Goal: Find specific page/section: Find specific page/section

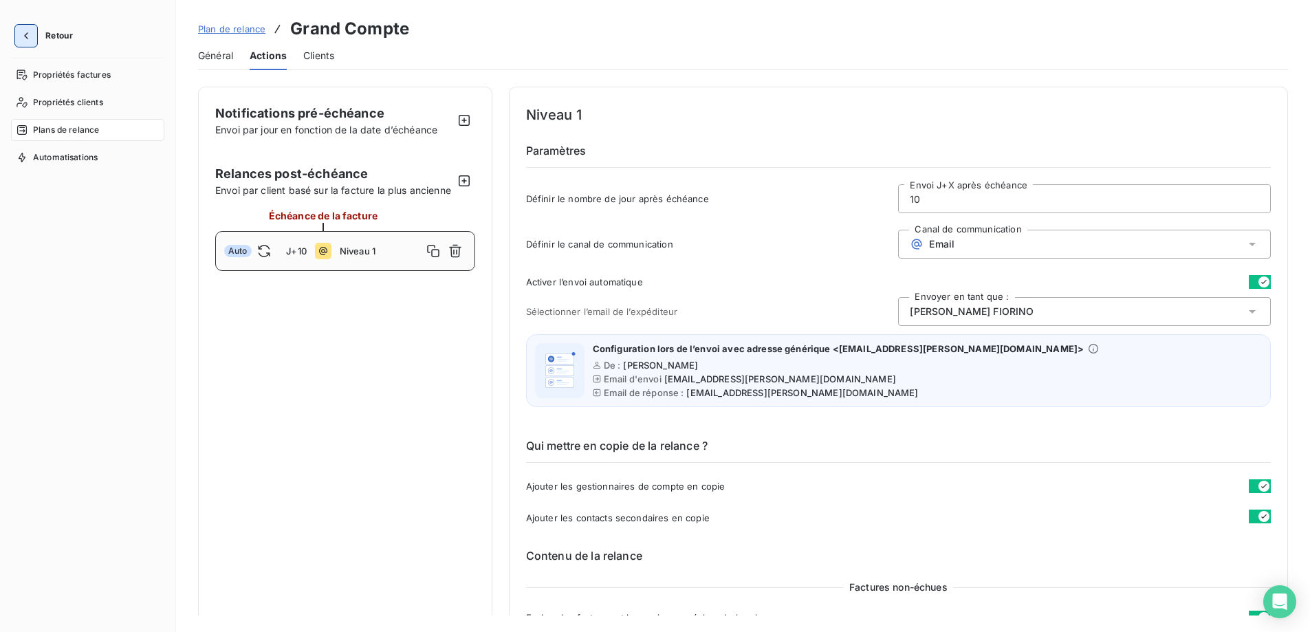
click at [25, 36] on icon "button" at bounding box center [26, 35] width 4 height 7
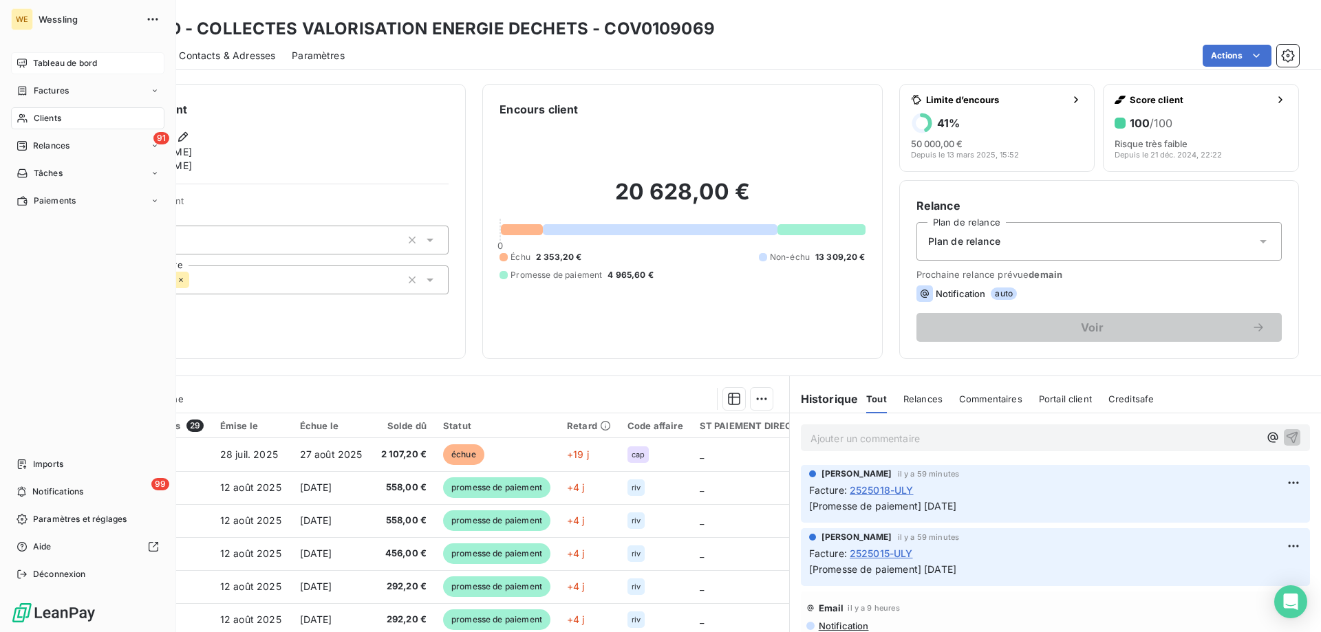
click at [85, 58] on span "Tableau de bord" at bounding box center [65, 63] width 64 height 12
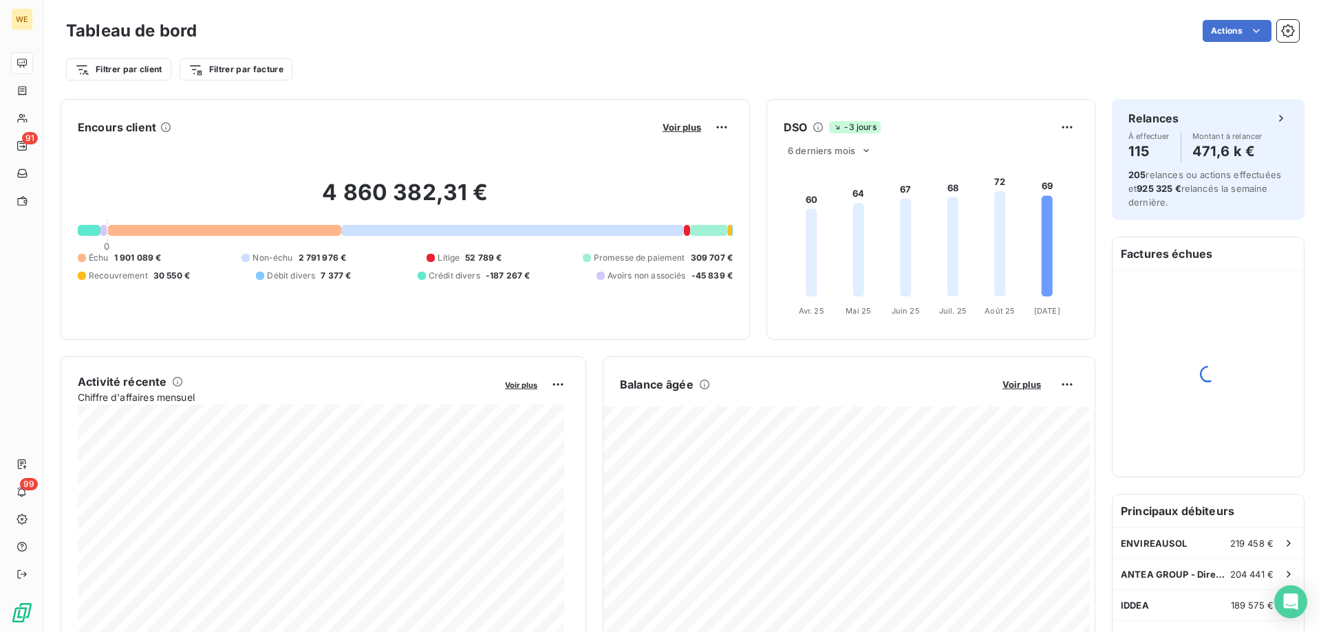
click at [202, 156] on div "4 860 382,31 € 0 Échu 1 901 089 € Non-échu 2 791 976 € Litige 52 789 € Promesse…" at bounding box center [405, 230] width 655 height 184
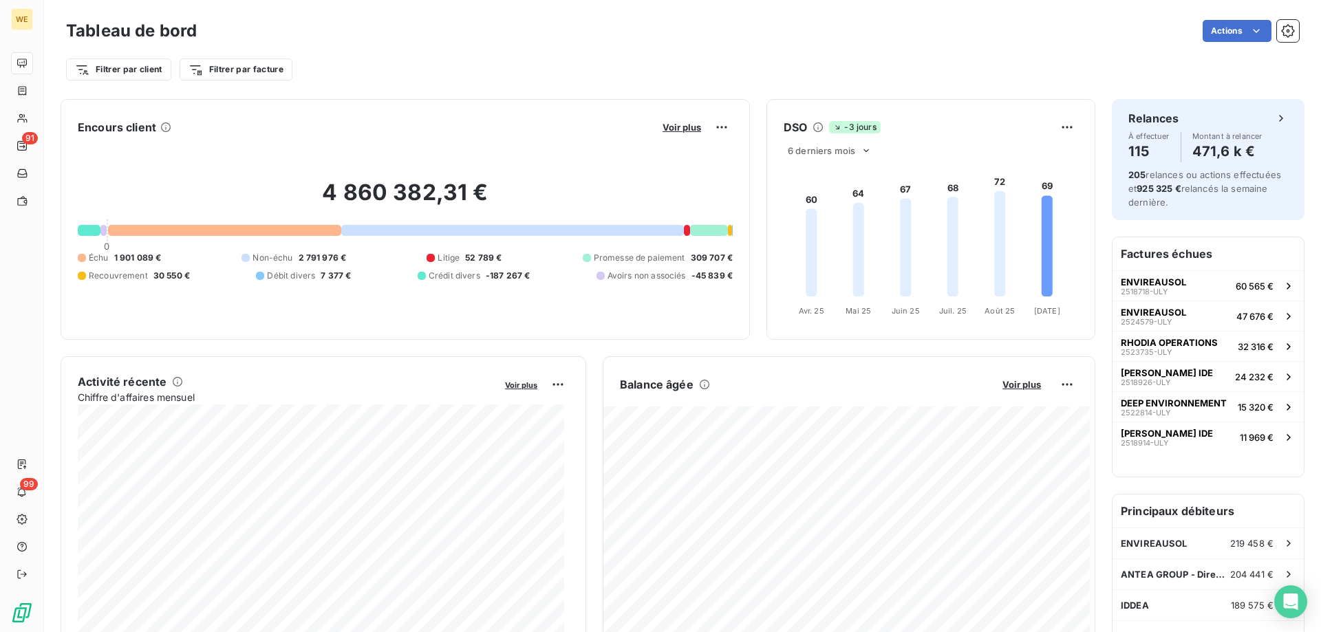
click at [195, 319] on div "4 860 382,31 € 0 Échu 1 901 089 € Non-échu 2 791 976 € Litige 52 789 € Promesse…" at bounding box center [405, 230] width 655 height 184
click at [197, 146] on div "4 860 382,31 € 0 Échu 1 901 089 € Non-échu 2 791 976 € Litige 52 789 € Promesse…" at bounding box center [405, 230] width 655 height 184
click at [661, 279] on span "Avoirs non associés" at bounding box center [646, 276] width 78 height 12
click at [596, 272] on div at bounding box center [600, 276] width 8 height 8
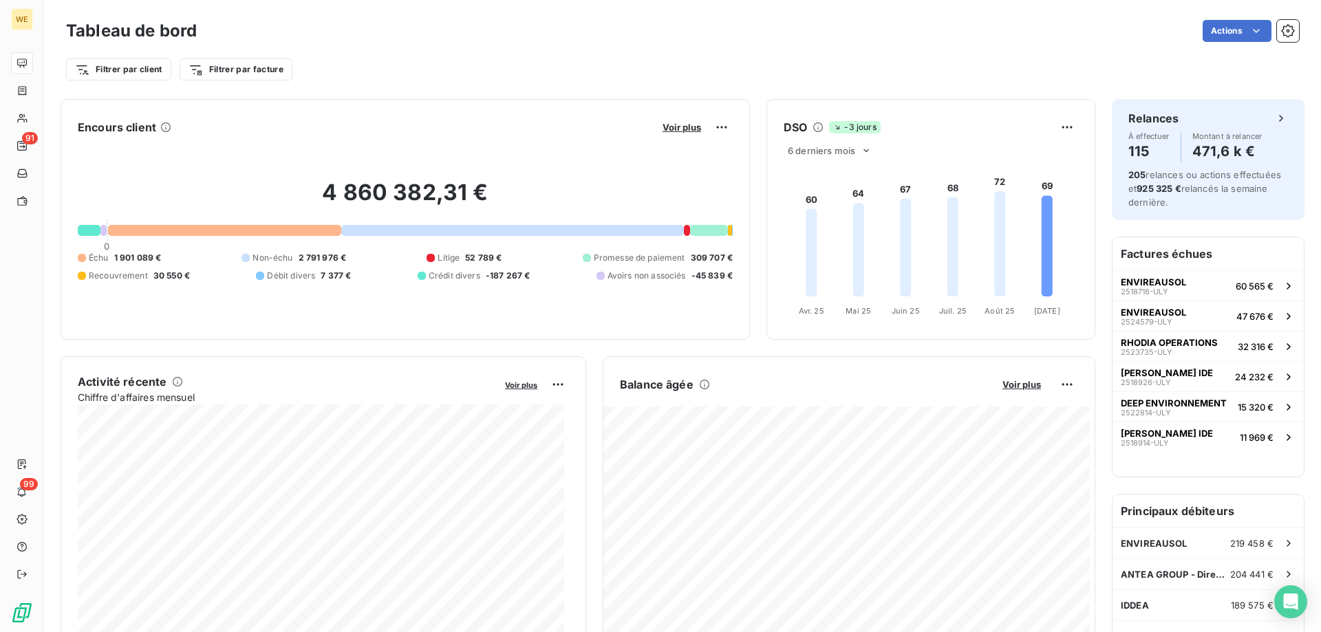
click at [488, 277] on span "-187 267 €" at bounding box center [508, 276] width 45 height 12
click at [529, 273] on div "Échu 1 901 089 € Non-échu 2 791 976 € Litige 52 789 € Promesse de paiement 309 …" at bounding box center [405, 267] width 655 height 30
drag, startPoint x: 528, startPoint y: 276, endPoint x: 489, endPoint y: 274, distance: 38.5
click at [489, 274] on div "Échu 1 901 089 € Non-échu 2 791 976 € Litige 52 789 € Promesse de paiement 309 …" at bounding box center [405, 267] width 655 height 30
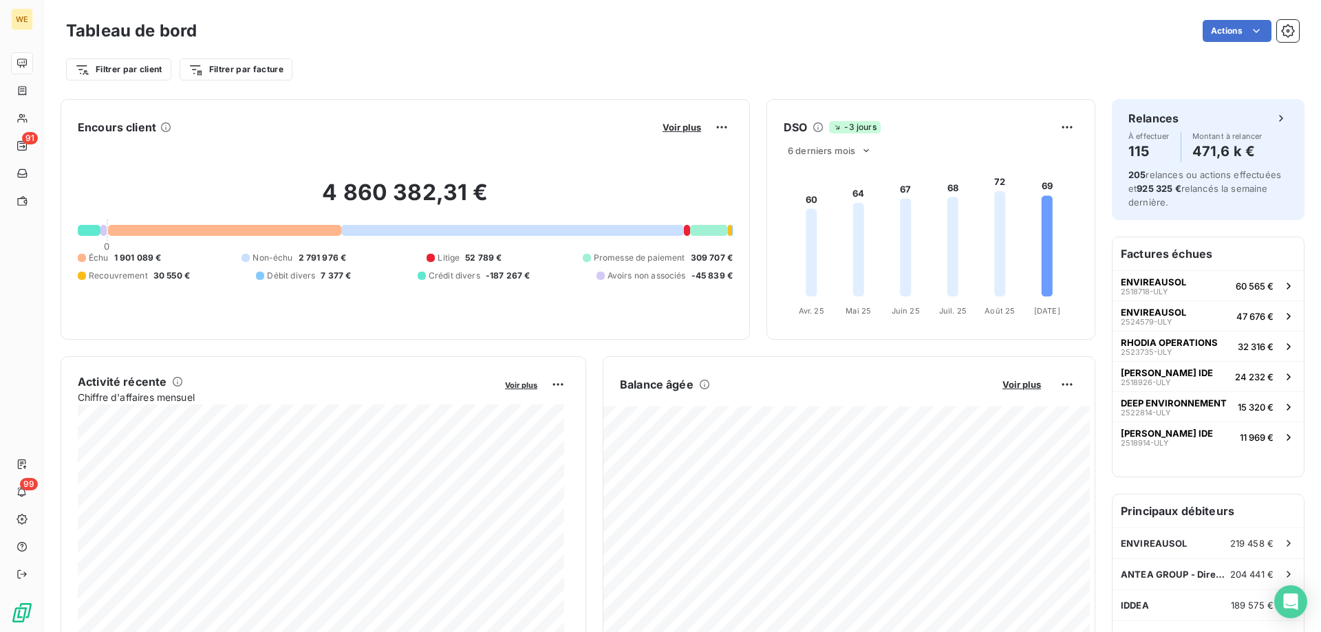
click at [1200, 256] on h6 "Factures échues" at bounding box center [1207, 253] width 191 height 33
click at [1169, 249] on h6 "Factures échues" at bounding box center [1207, 253] width 191 height 33
click at [1002, 386] on span "Voir plus" at bounding box center [1021, 384] width 39 height 11
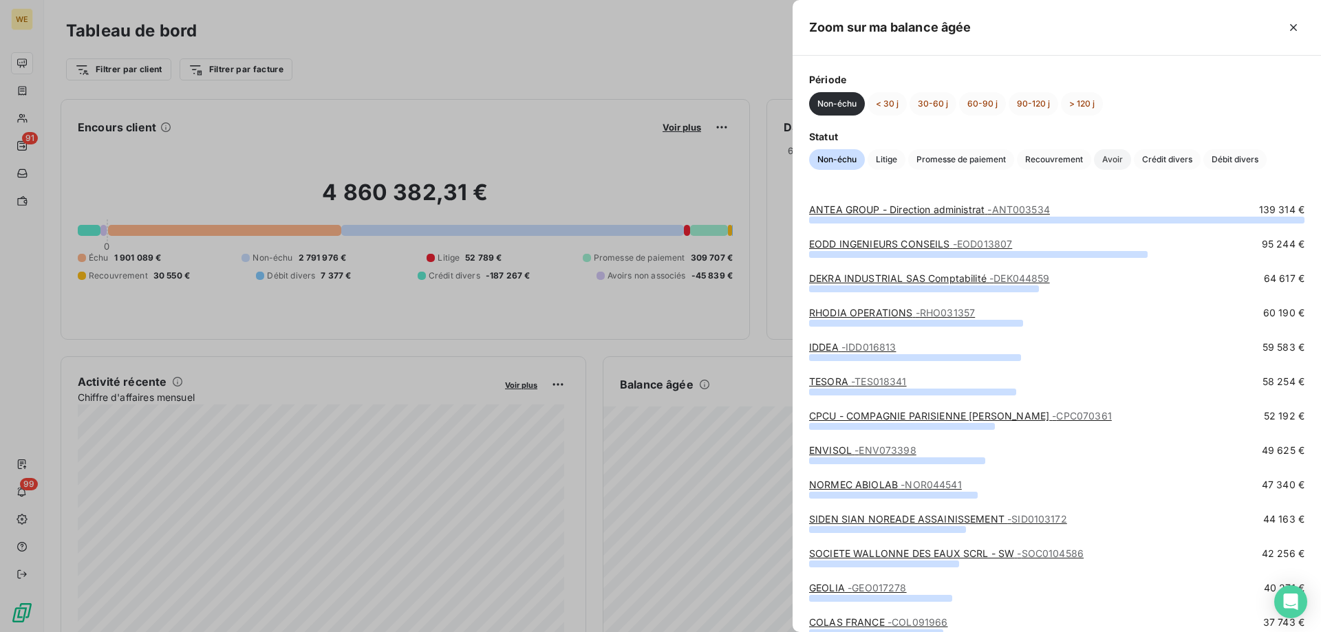
click at [1106, 158] on span "Avoir" at bounding box center [1112, 159] width 37 height 21
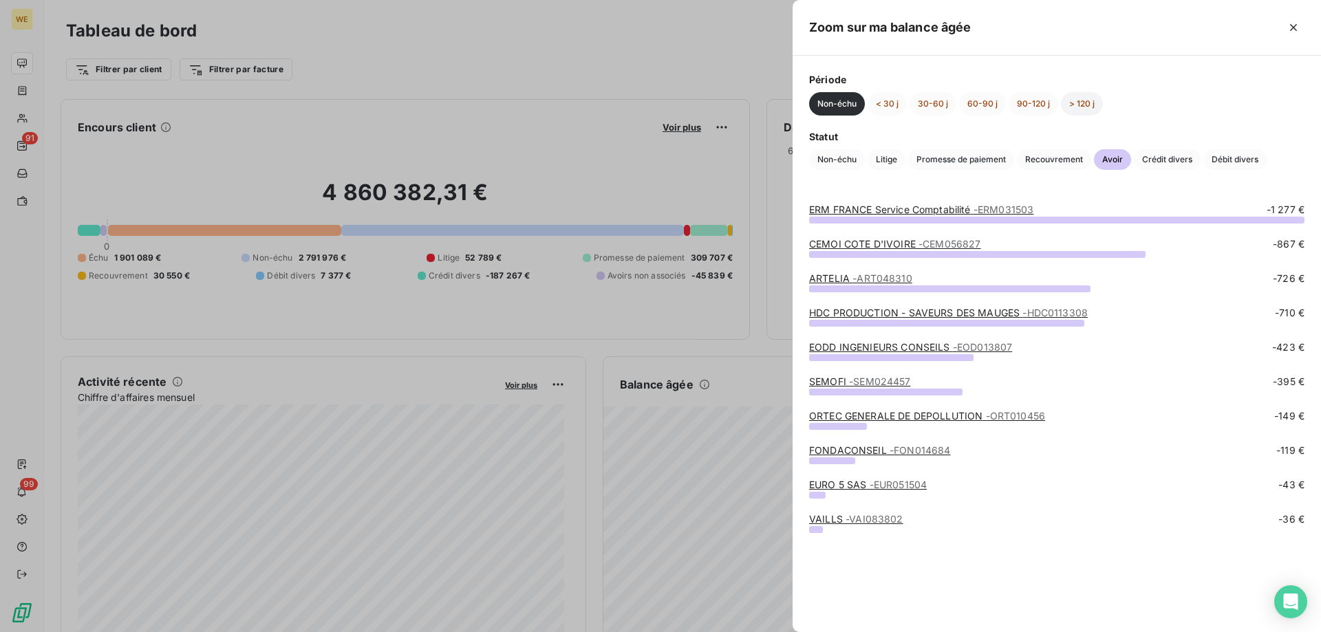
click at [1088, 103] on button "> 120 j" at bounding box center [1082, 103] width 42 height 23
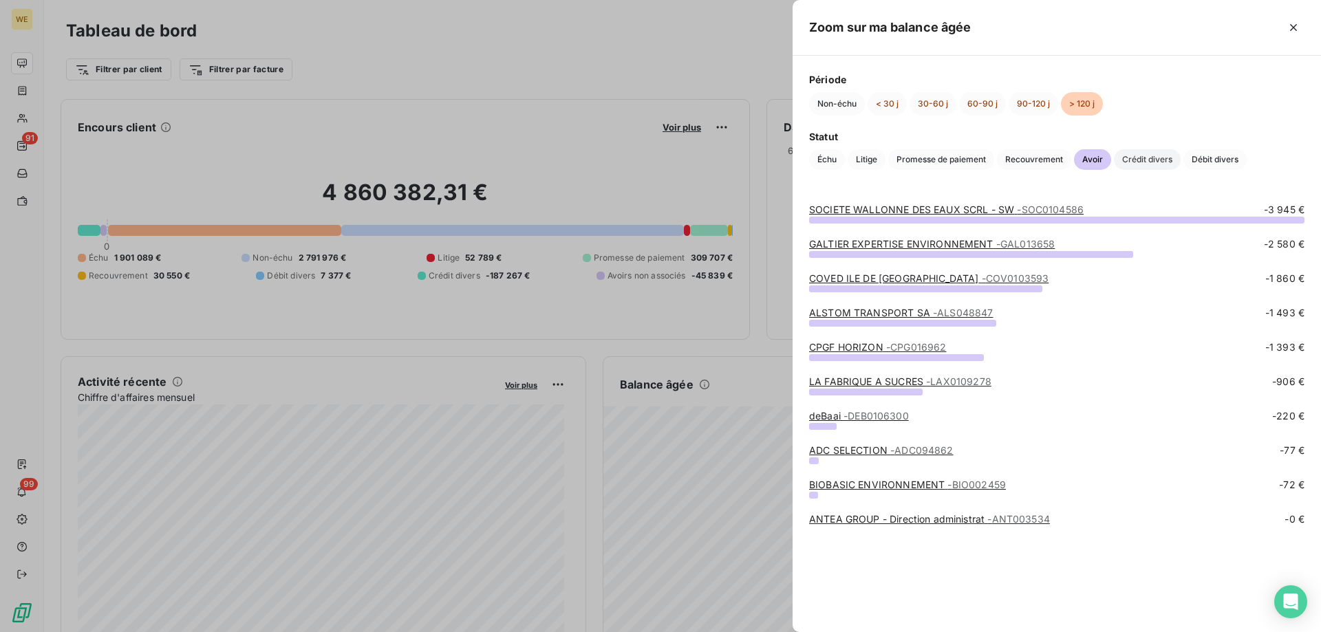
click at [1160, 162] on span "Crédit divers" at bounding box center [1147, 159] width 67 height 21
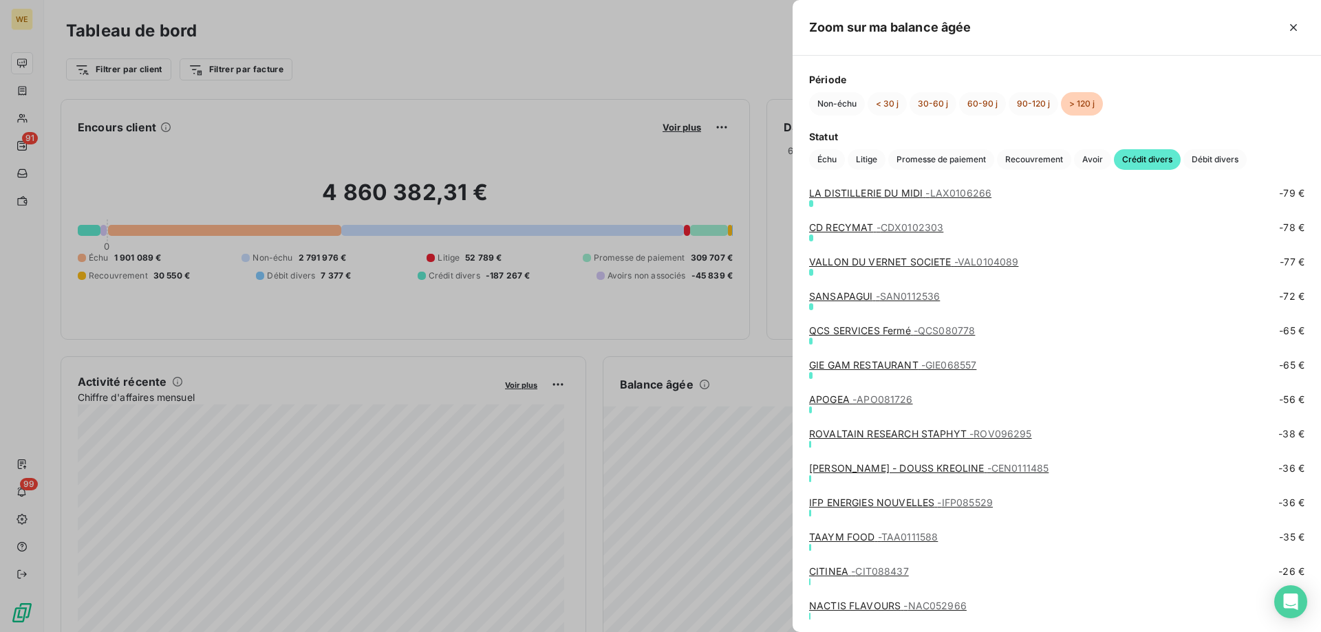
scroll to position [1943, 0]
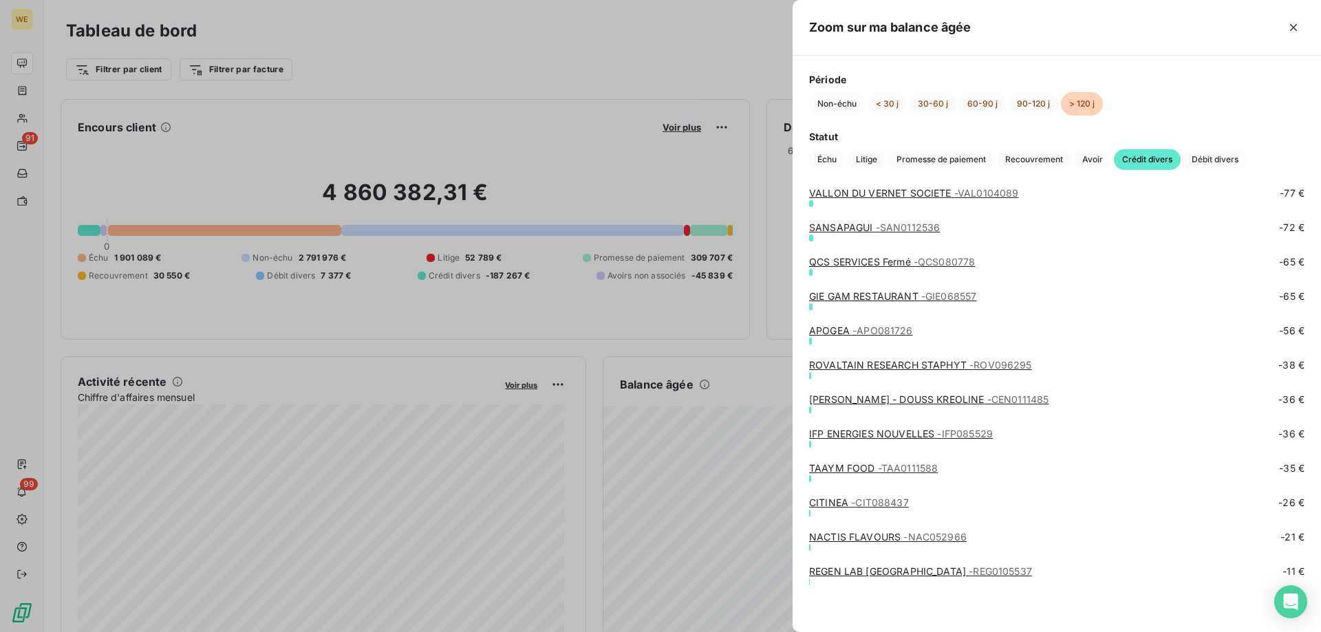
click at [862, 572] on link "REGEN LAB FRANCE - REG0105537" at bounding box center [920, 571] width 223 height 12
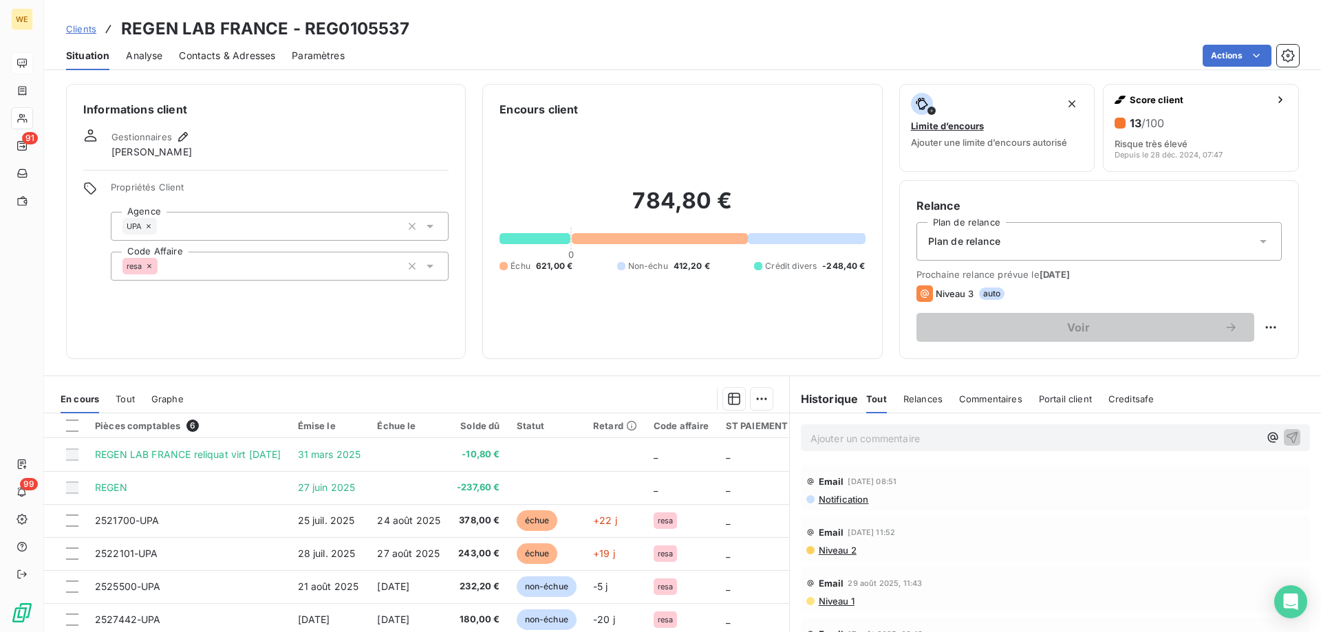
click at [281, 313] on div "Informations client Gestionnaires [PERSON_NAME] Propriétés Client Agence UPA Co…" at bounding box center [266, 221] width 400 height 275
click at [352, 28] on h3 "REGEN LAB FRANCE - REG0105537" at bounding box center [265, 29] width 288 height 25
copy h3 "REG0105537"
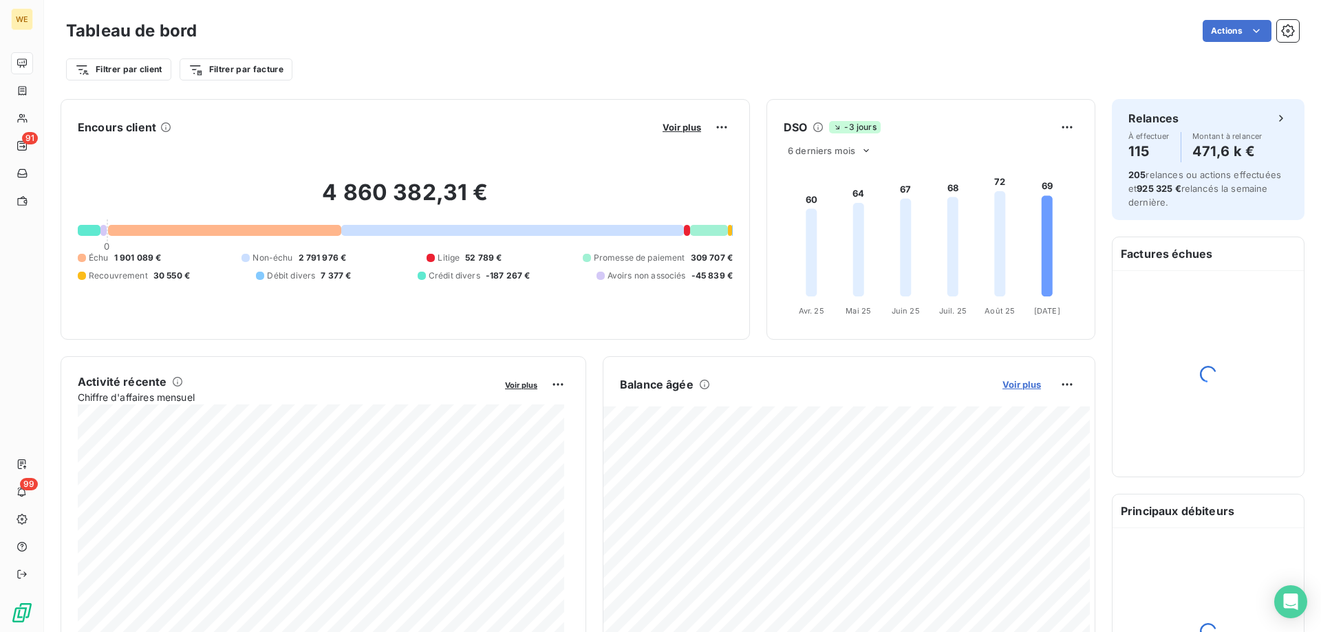
click at [1011, 389] on span "Voir plus" at bounding box center [1021, 384] width 39 height 11
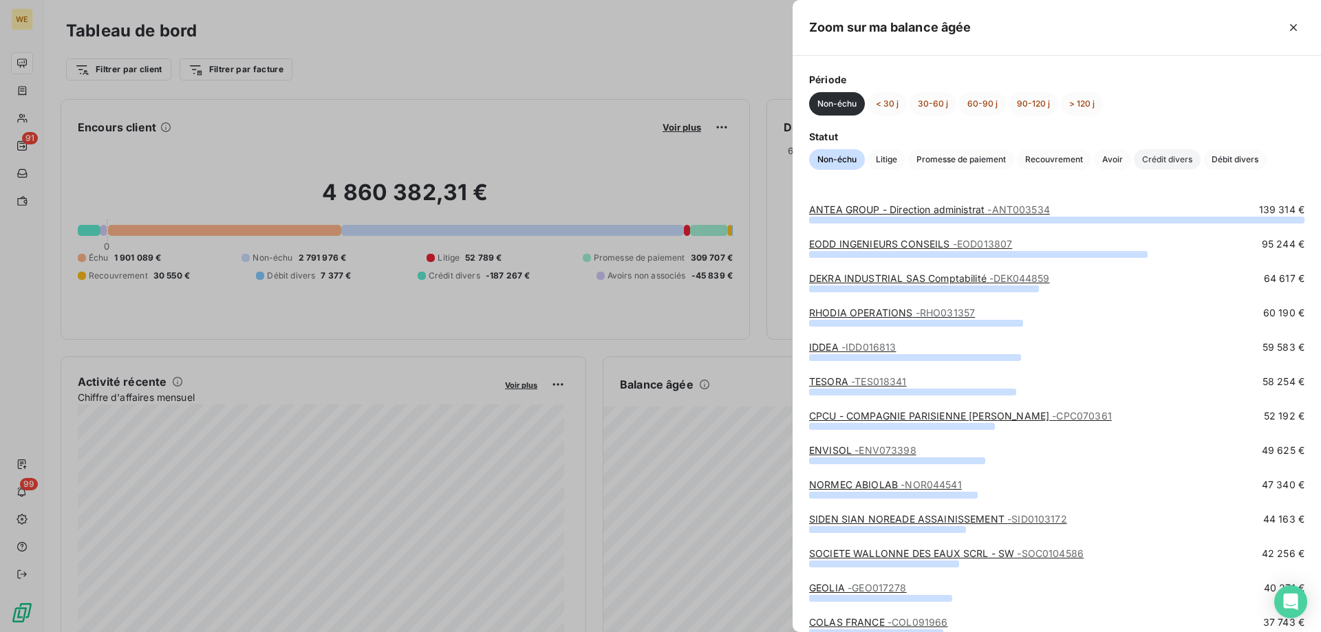
click at [1184, 160] on span "Crédit divers" at bounding box center [1167, 159] width 67 height 21
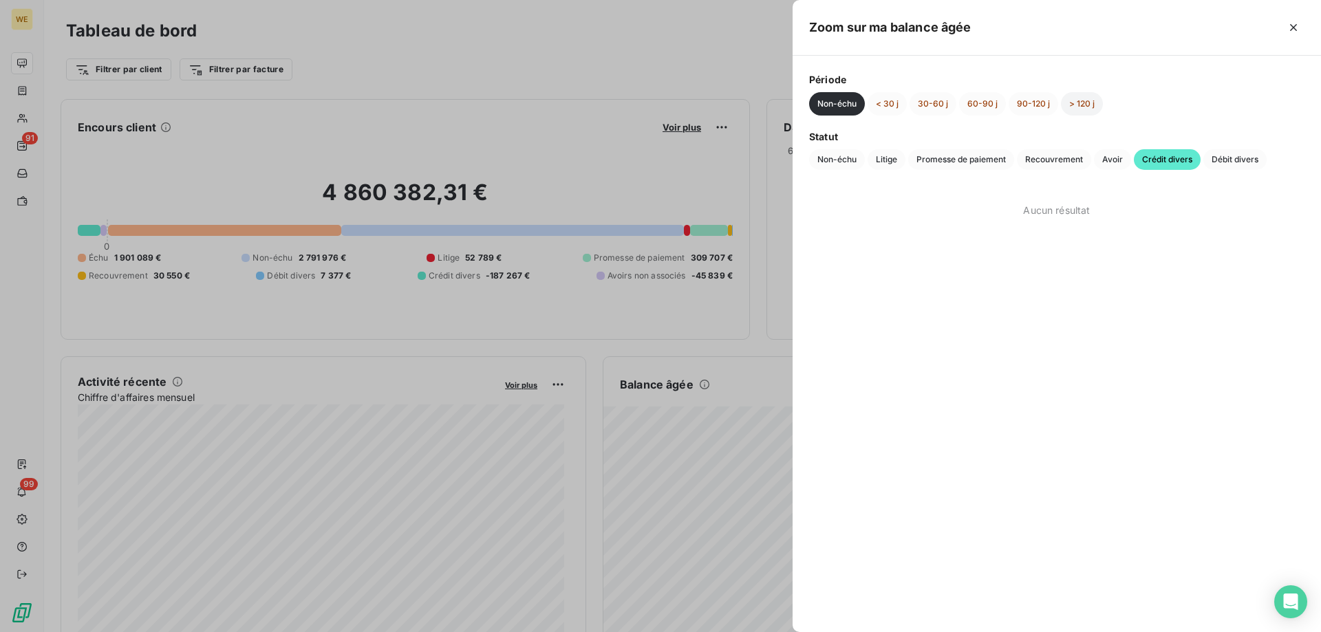
click at [1079, 103] on button "> 120 j" at bounding box center [1082, 103] width 42 height 23
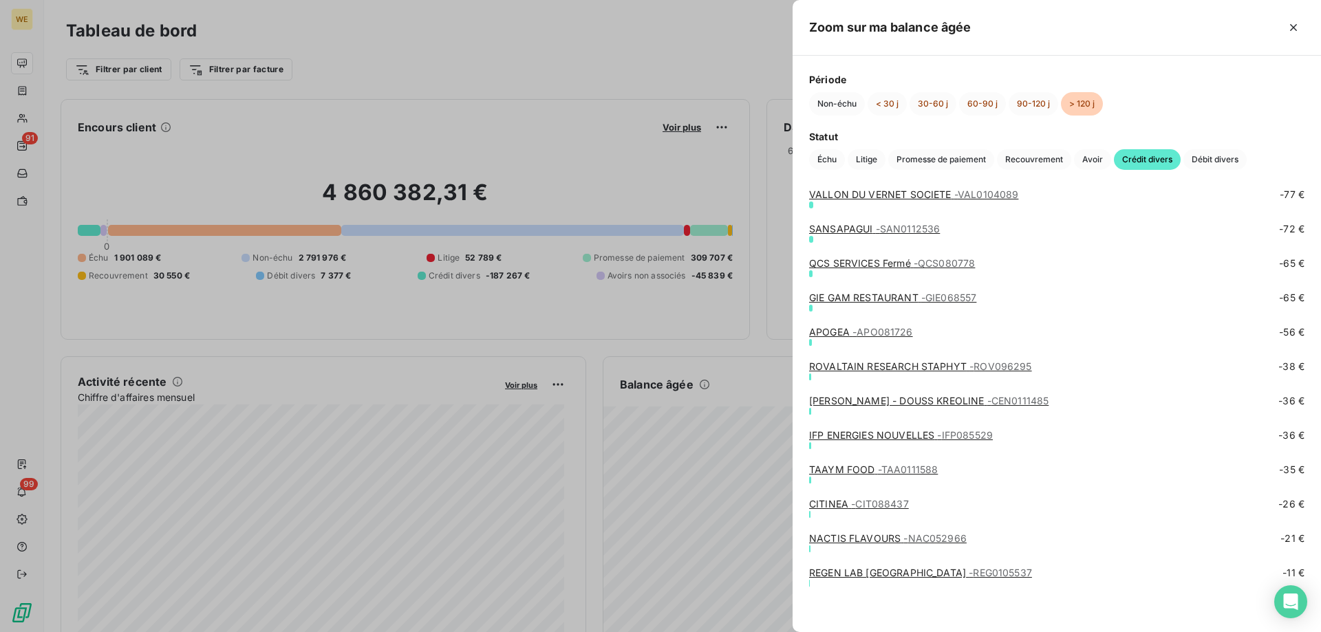
scroll to position [1943, 0]
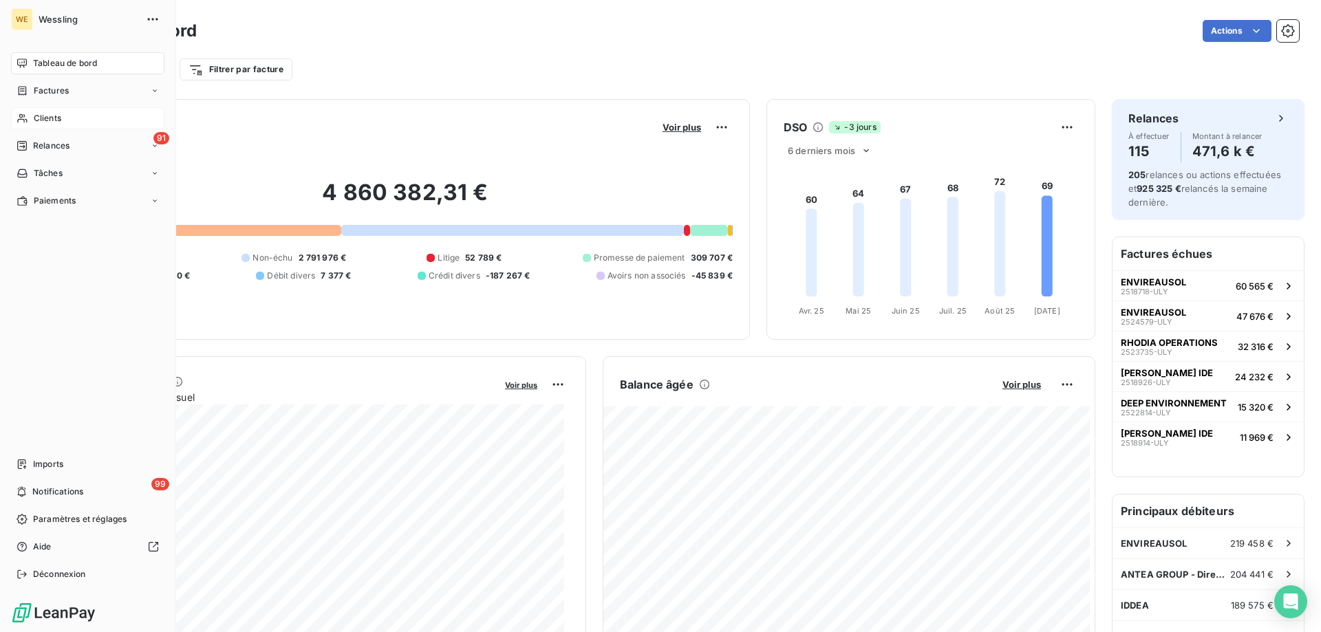
click at [52, 116] on span "Clients" at bounding box center [48, 118] width 28 height 12
